Goal: Task Accomplishment & Management: Complete application form

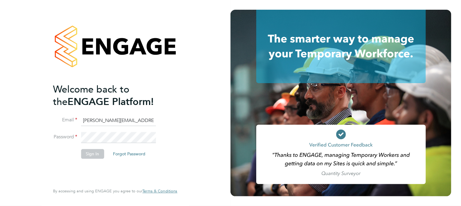
click at [99, 153] on button "Sign In" at bounding box center [92, 154] width 23 height 10
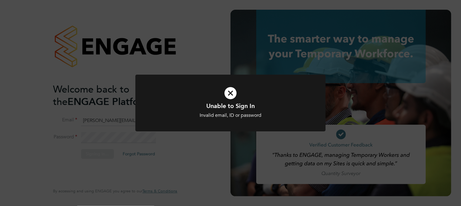
click at [112, 121] on div "Unable to Sign In Invalid email, ID or password Cancel Okay" at bounding box center [230, 103] width 461 height 206
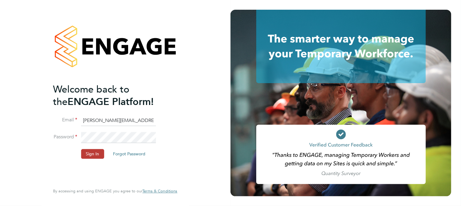
click at [107, 119] on input "daniel.hobb@optionsresourcing.com" at bounding box center [118, 120] width 75 height 11
click at [110, 120] on input "daniel.hobb@optionsresourcing.com" at bounding box center [118, 120] width 75 height 11
type input "daniel.hobbs@optionsresourcing.com"
click at [97, 156] on button "Sign In" at bounding box center [92, 154] width 23 height 10
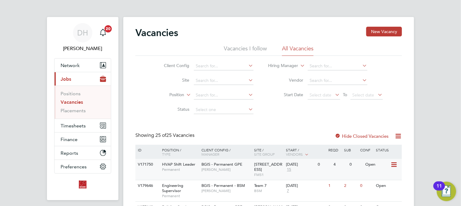
scroll to position [91, 0]
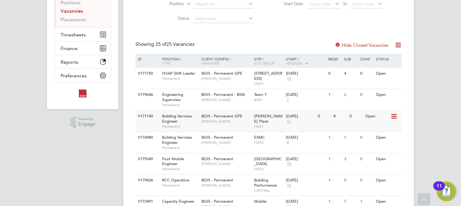
click at [236, 124] on div "BGIS - Permanent GPE Jasmin Padmore" at bounding box center [226, 119] width 53 height 16
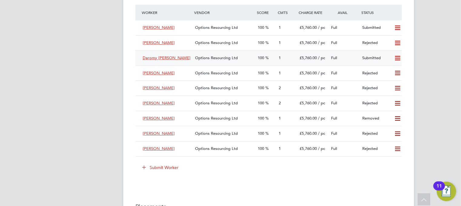
click at [238, 58] on div "Options Resourcing Ltd" at bounding box center [224, 58] width 63 height 10
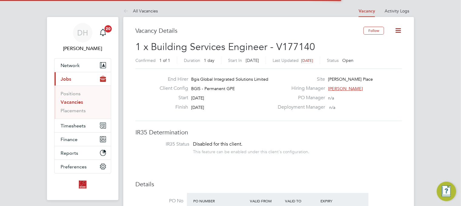
scroll to position [10, 53]
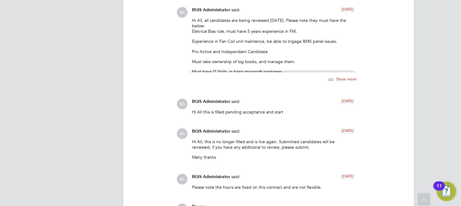
click at [341, 76] on span "Show more" at bounding box center [346, 78] width 20 height 5
